Goal: Information Seeking & Learning: Find specific fact

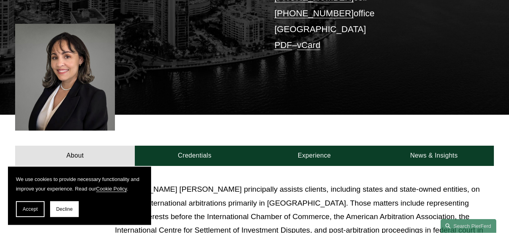
scroll to position [83, 0]
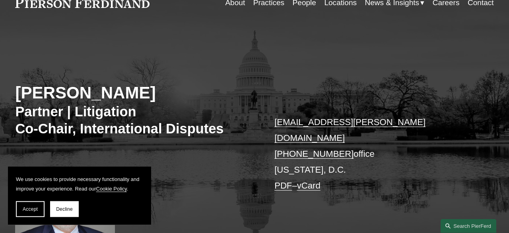
scroll to position [41, 0]
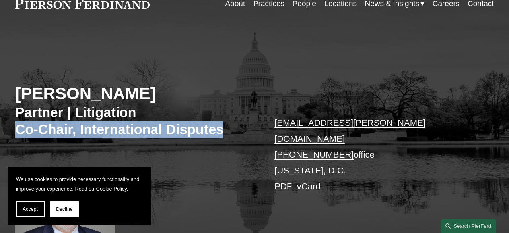
drag, startPoint x: 16, startPoint y: 133, endPoint x: 227, endPoint y: 129, distance: 210.7
click at [227, 129] on h3 "Partner | Litigation Co-Chair, International Disputes" at bounding box center [134, 121] width 239 height 34
copy h3 "Co-Chair, International Disputes"
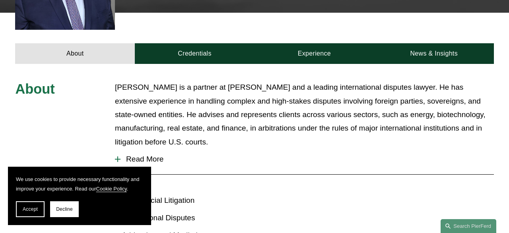
scroll to position [289, 0]
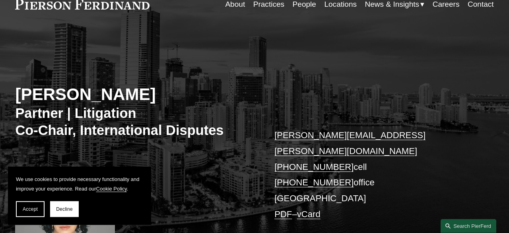
scroll to position [41, 0]
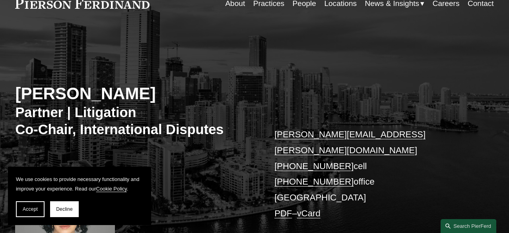
drag, startPoint x: 170, startPoint y: 101, endPoint x: 101, endPoint y: 92, distance: 68.9
click at [101, 92] on h2 "Tiffany N. Comprés" at bounding box center [134, 93] width 239 height 20
copy h2 "Comprés"
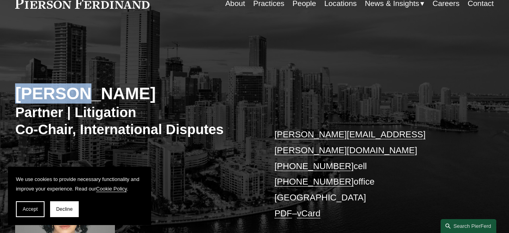
drag, startPoint x: 19, startPoint y: 93, endPoint x: 70, endPoint y: 95, distance: 50.9
click at [70, 95] on h2 "Tiffany N. Comprés" at bounding box center [134, 93] width 239 height 20
copy h2 "Tiffany"
